Goal: Navigation & Orientation: Go to known website

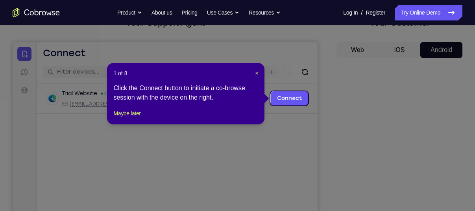
click at [254, 74] on header "1 of 8 ×" at bounding box center [185, 73] width 145 height 8
click at [256, 74] on span "×" at bounding box center [256, 73] width 3 height 6
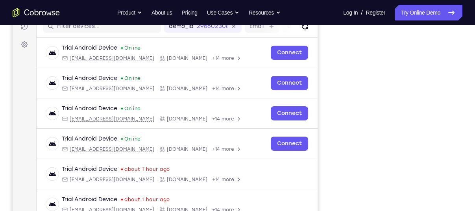
scroll to position [106, 0]
